Goal: Transaction & Acquisition: Purchase product/service

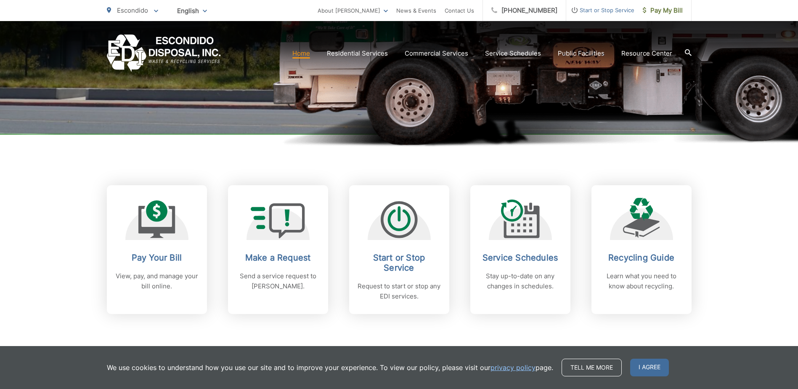
scroll to position [265, 0]
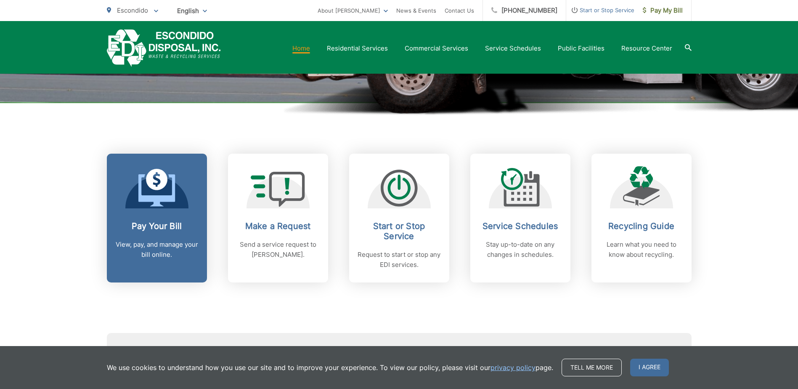
click at [151, 240] on p "View, pay, and manage your bill online." at bounding box center [156, 249] width 83 height 20
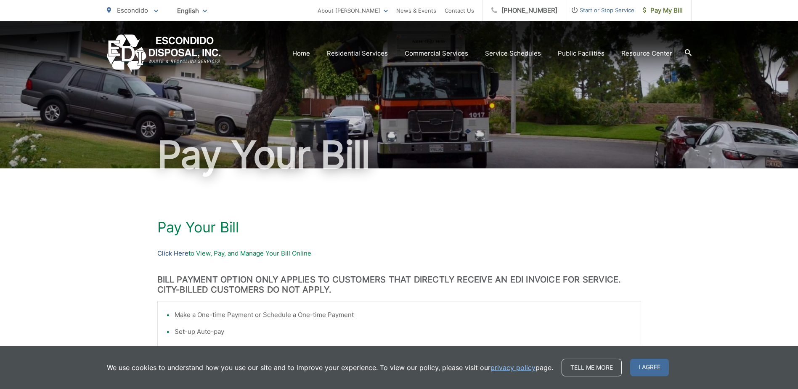
click at [177, 250] on link "Click Here" at bounding box center [172, 253] width 31 height 10
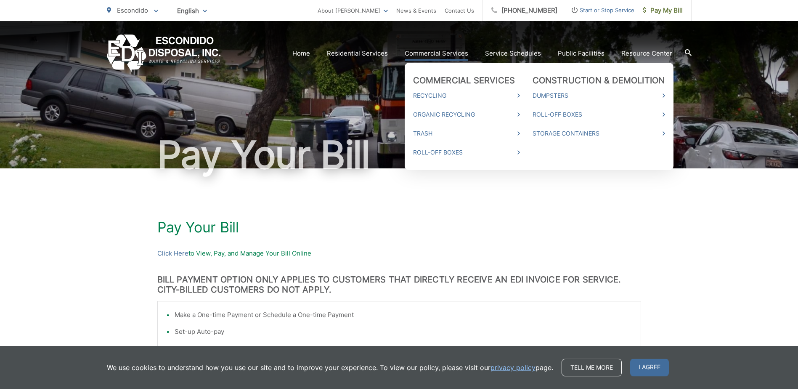
click at [441, 54] on link "Commercial Services" at bounding box center [436, 53] width 63 height 10
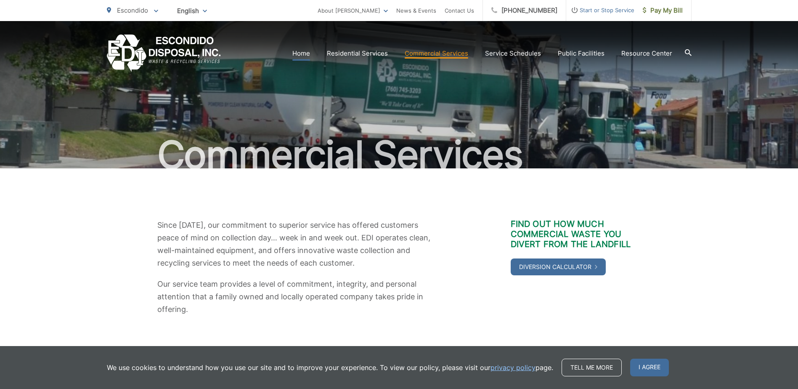
click at [308, 53] on link "Home" at bounding box center [301, 53] width 18 height 10
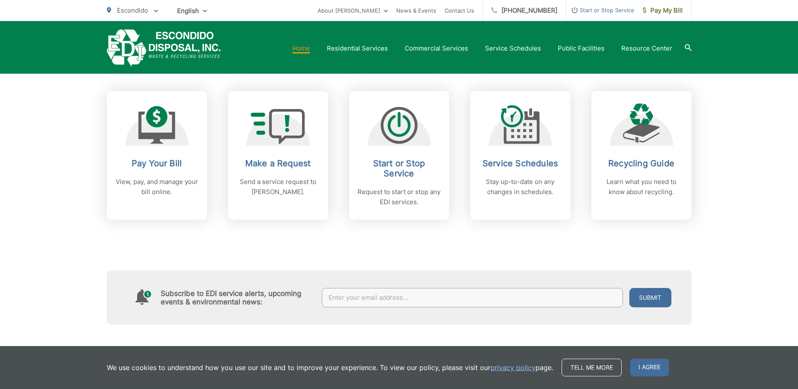
scroll to position [344, 0]
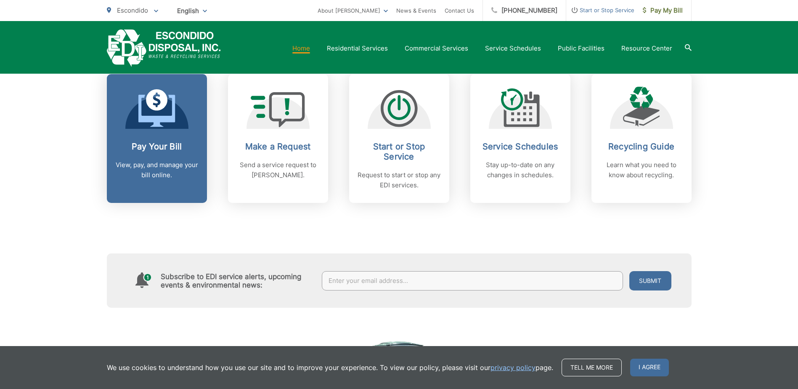
click at [132, 164] on p "View, pay, and manage your bill online." at bounding box center [156, 170] width 83 height 20
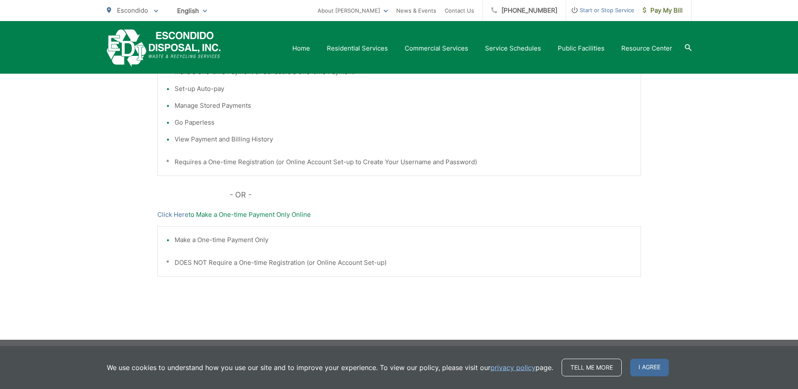
scroll to position [246, 0]
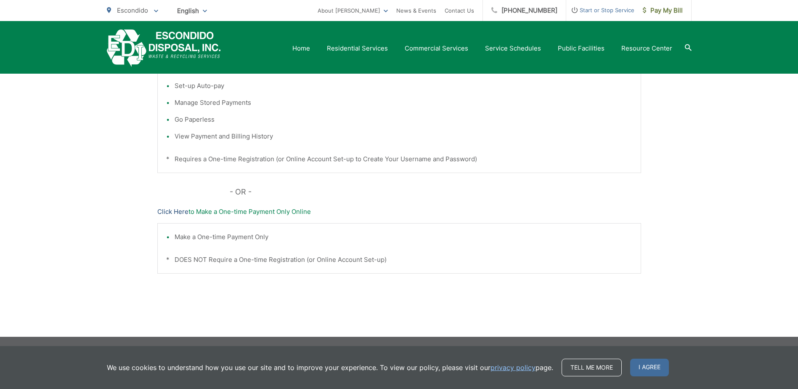
click at [168, 212] on link "Click Here" at bounding box center [172, 211] width 31 height 10
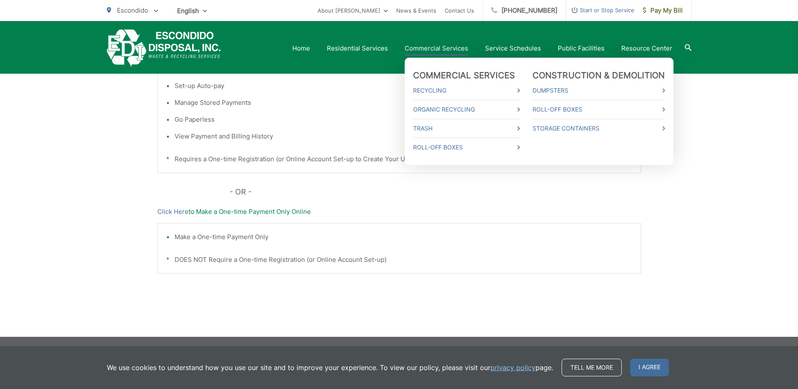
click at [430, 46] on link "Commercial Services" at bounding box center [436, 48] width 63 height 10
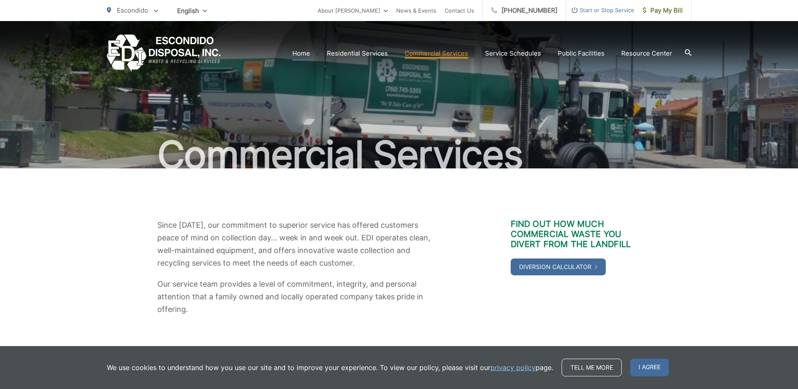
click at [304, 50] on link "Home" at bounding box center [301, 53] width 18 height 10
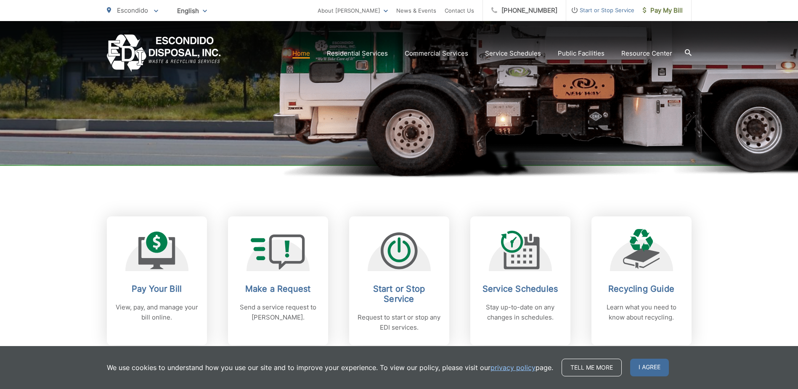
scroll to position [339, 0]
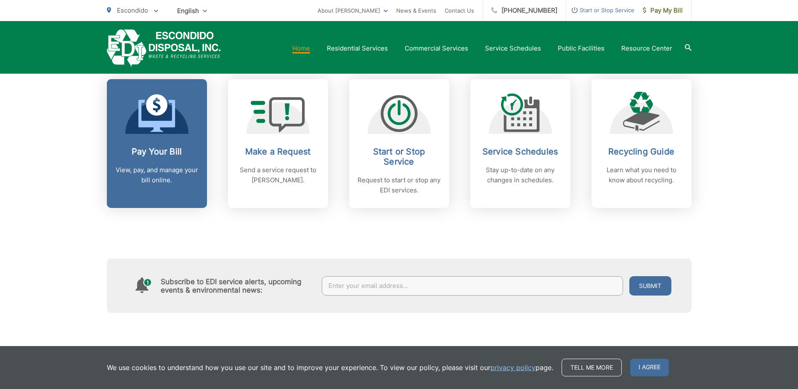
click at [146, 167] on p "View, pay, and manage your bill online." at bounding box center [156, 175] width 83 height 20
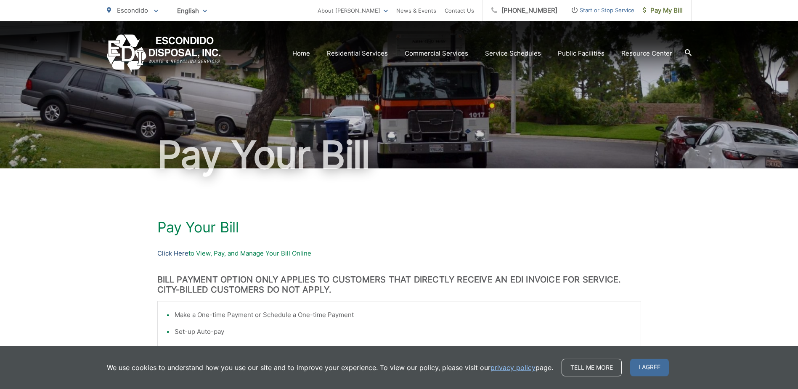
click at [173, 250] on link "Click Here" at bounding box center [172, 253] width 31 height 10
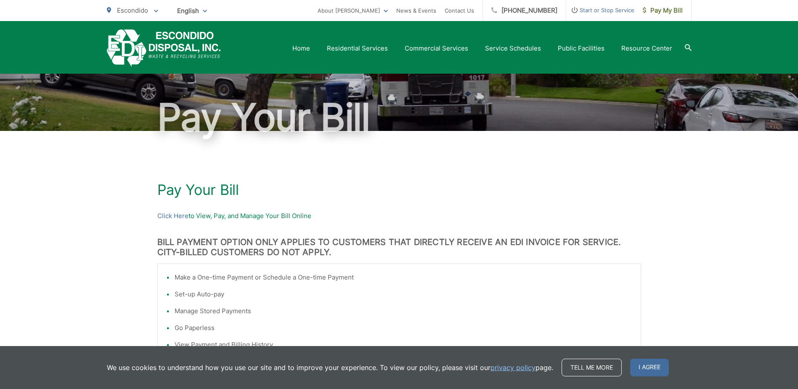
scroll to position [32, 0]
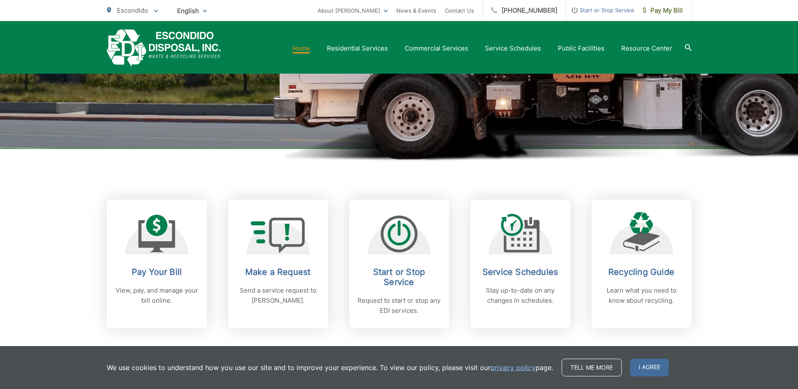
scroll to position [226, 0]
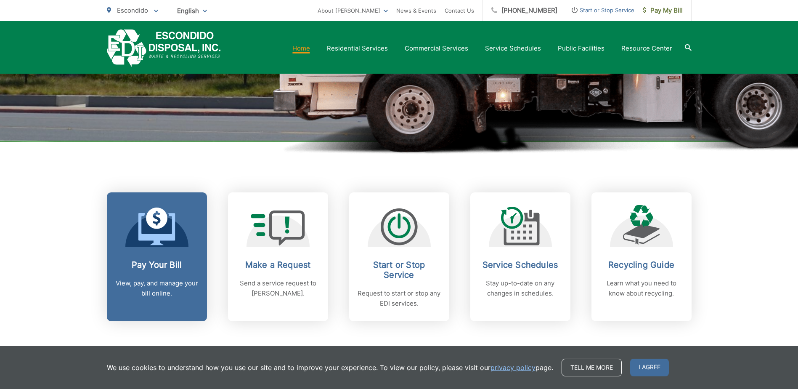
click at [153, 261] on h2 "Pay Your Bill" at bounding box center [156, 264] width 83 height 10
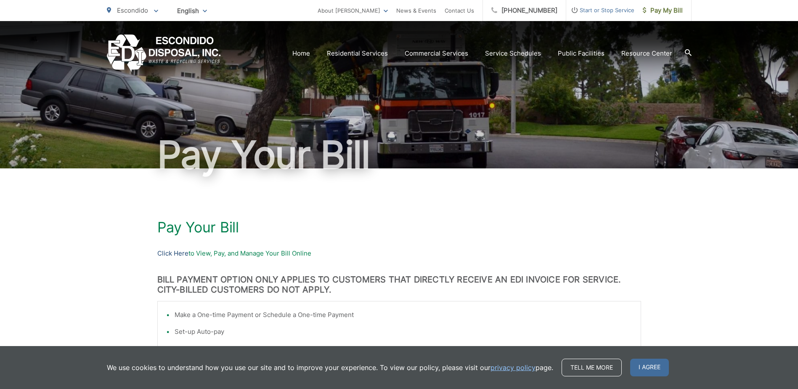
click at [168, 251] on link "Click Here" at bounding box center [172, 253] width 31 height 10
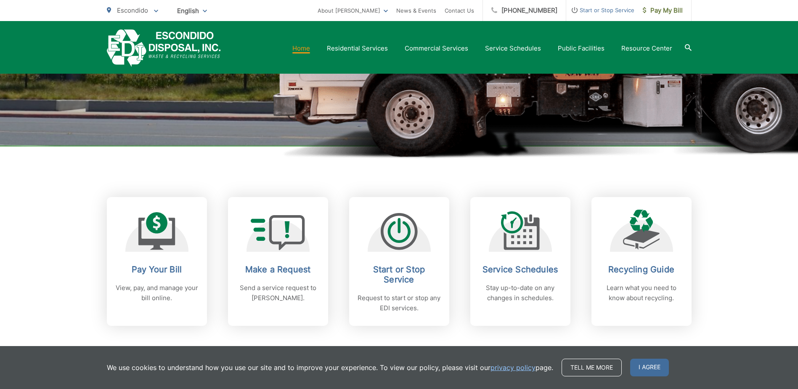
scroll to position [224, 0]
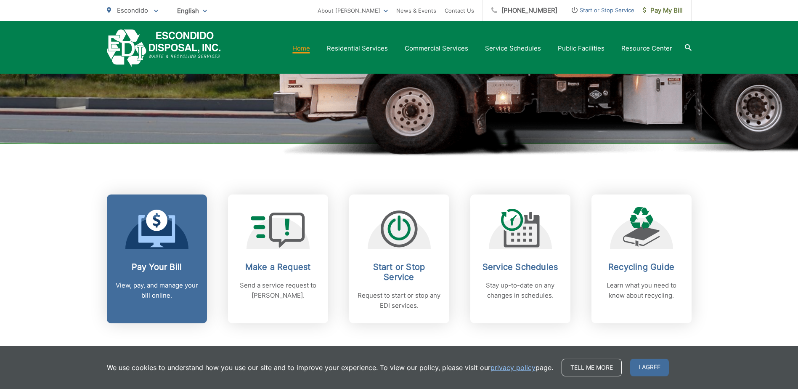
click at [130, 283] on p "View, pay, and manage your bill online." at bounding box center [156, 290] width 83 height 20
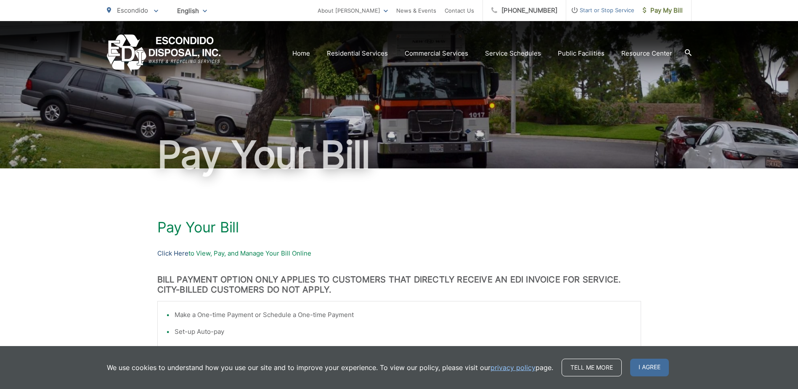
click at [174, 253] on link "Click Here" at bounding box center [172, 253] width 31 height 10
